Goal: Task Accomplishment & Management: Manage account settings

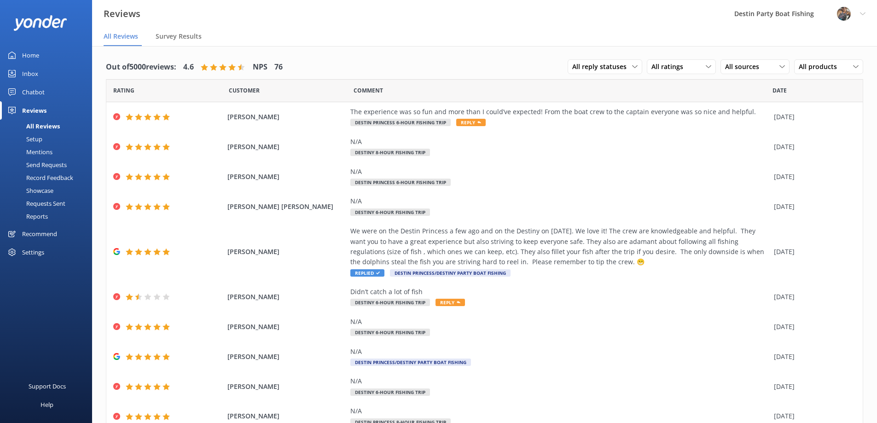
click at [867, 17] on div "Profile Settings Logout" at bounding box center [852, 14] width 52 height 28
click at [834, 62] on link "Logout" at bounding box center [832, 62] width 92 height 23
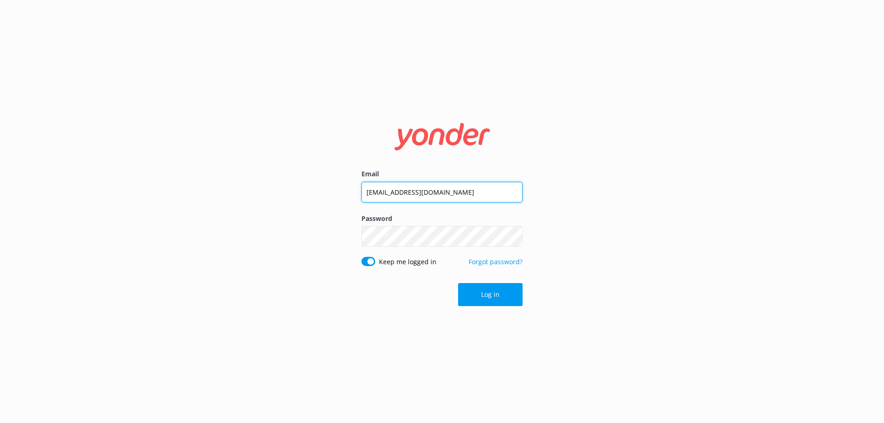
drag, startPoint x: 478, startPoint y: 192, endPoint x: 312, endPoint y: 196, distance: 166.3
click at [312, 196] on div "Email [EMAIL_ADDRESS][DOMAIN_NAME] Password Show password Keep me logged in For…" at bounding box center [442, 211] width 884 height 423
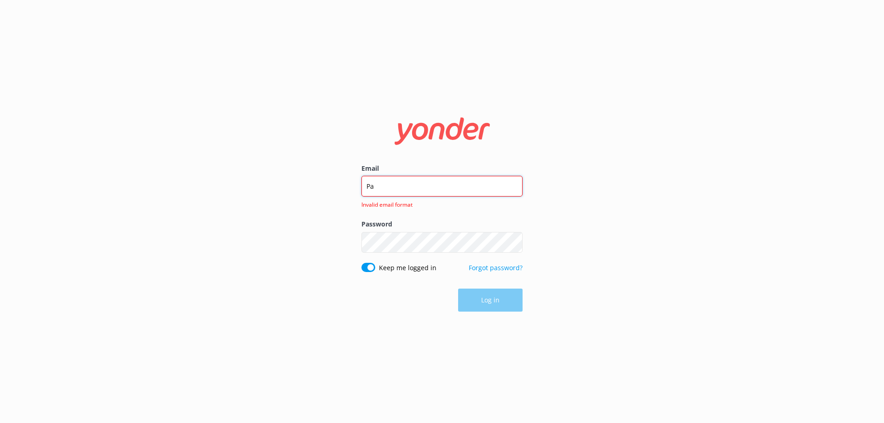
type input "P"
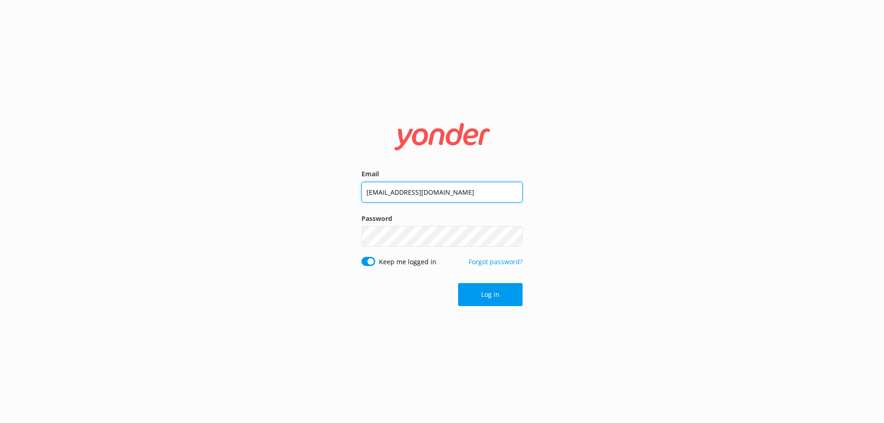
drag, startPoint x: 456, startPoint y: 189, endPoint x: 352, endPoint y: 192, distance: 104.1
click at [352, 192] on div "Email [EMAIL_ADDRESS][DOMAIN_NAME] Password Show password Keep me logged in For…" at bounding box center [442, 212] width 184 height 202
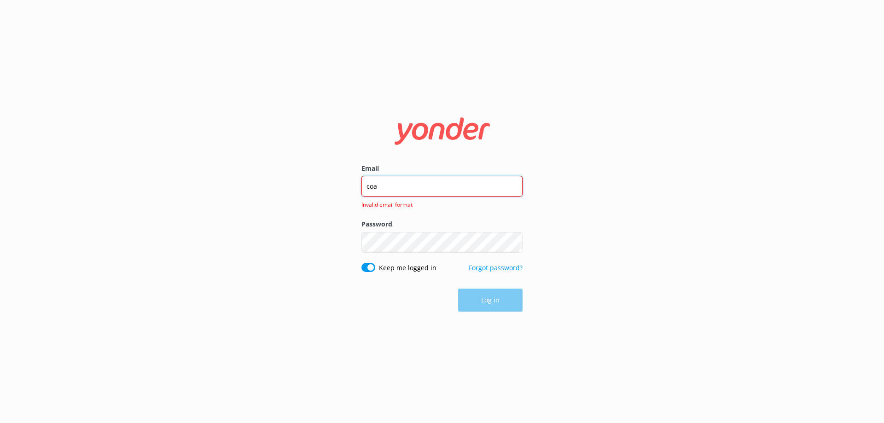
type input "[EMAIL_ADDRESS][DOMAIN_NAME]"
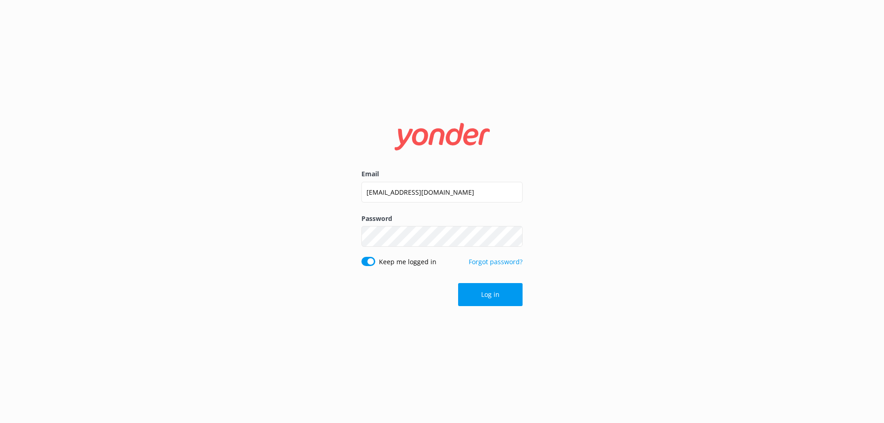
click at [407, 248] on div "Password Show password" at bounding box center [441, 235] width 161 height 43
click at [181, 246] on div "Email [EMAIL_ADDRESS][DOMAIN_NAME] Password Show password Keep me logged in For…" at bounding box center [442, 211] width 884 height 423
click button "Log in" at bounding box center [490, 294] width 64 height 23
